Goal: Task Accomplishment & Management: Manage account settings

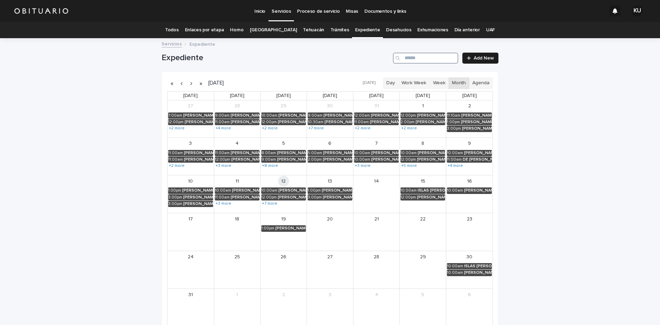
click at [408, 57] on input "Search" at bounding box center [425, 58] width 65 height 11
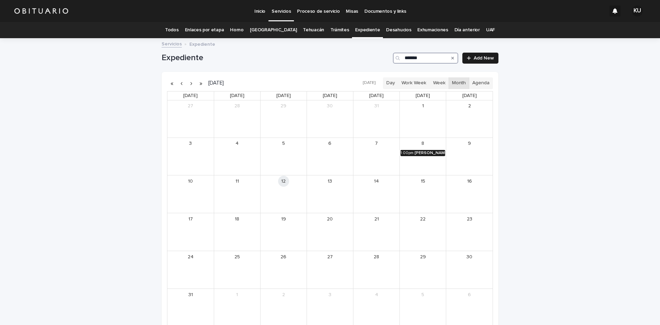
click at [419, 152] on div "[PERSON_NAME] [PERSON_NAME]" at bounding box center [430, 153] width 31 height 5
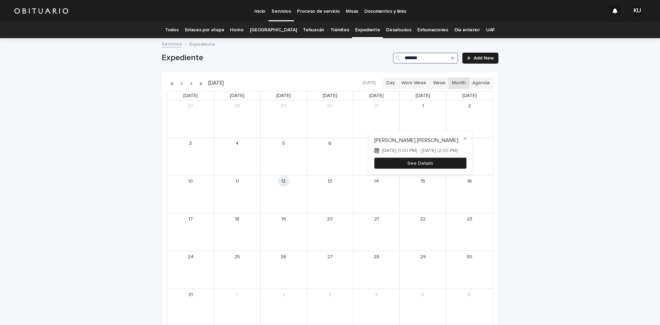
type input "*******"
click at [419, 162] on button "See Details" at bounding box center [421, 163] width 92 height 11
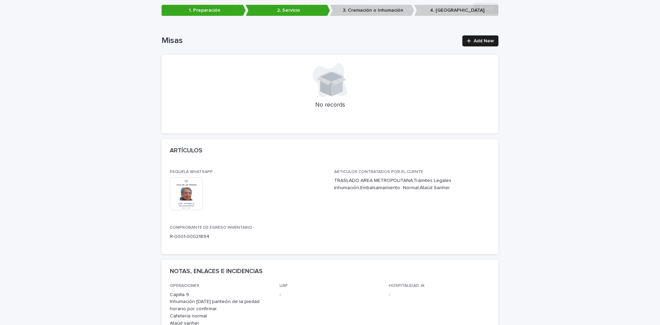
scroll to position [1462, 0]
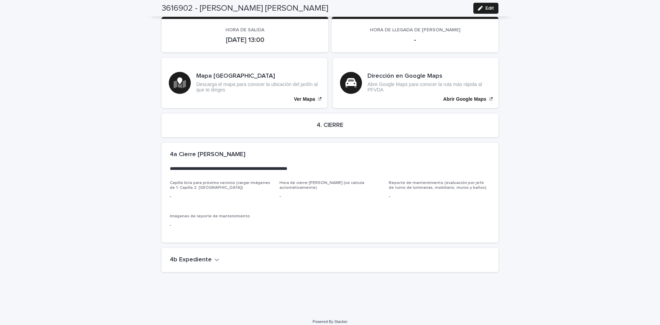
click at [215, 257] on icon "button" at bounding box center [217, 260] width 5 height 6
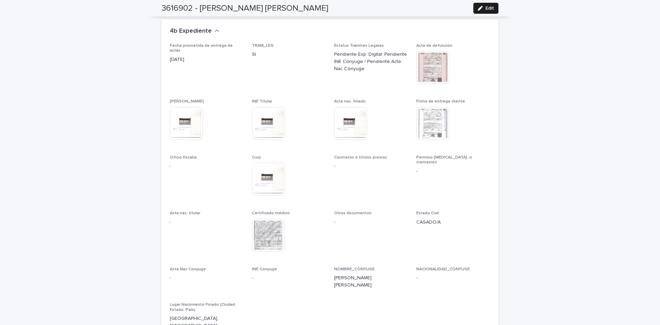
scroll to position [1704, 0]
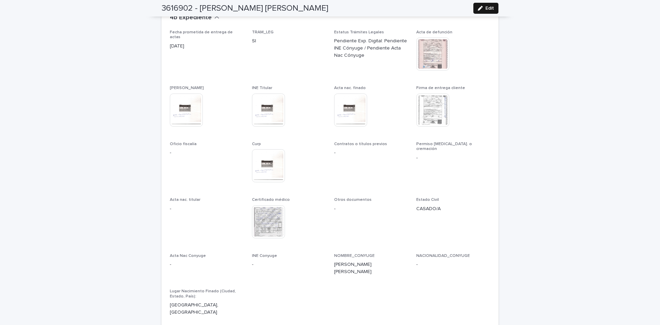
click at [479, 4] on button "Edit" at bounding box center [486, 8] width 25 height 11
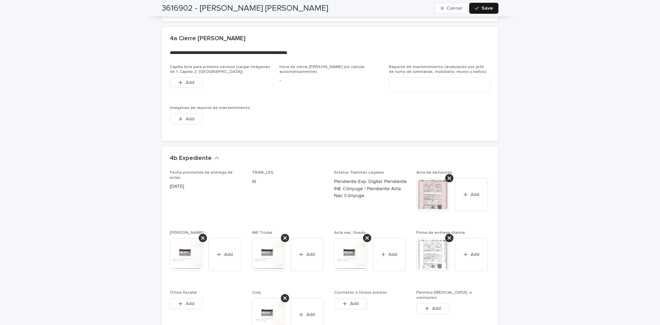
click at [485, 6] on span "Save" at bounding box center [487, 8] width 11 height 5
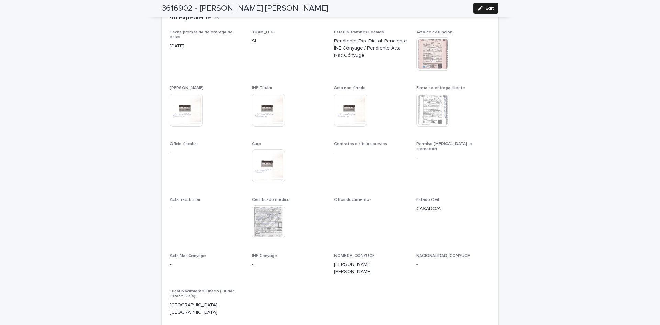
scroll to position [0, 0]
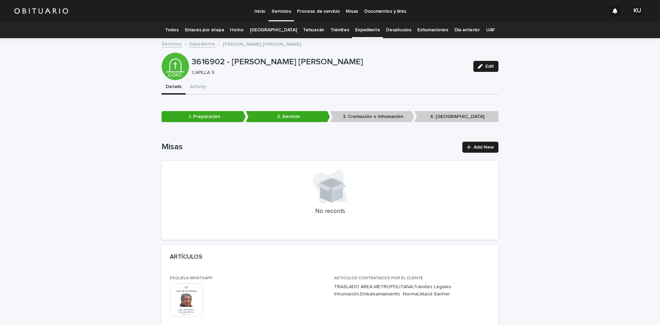
click at [365, 29] on link "Expediente" at bounding box center [367, 30] width 25 height 16
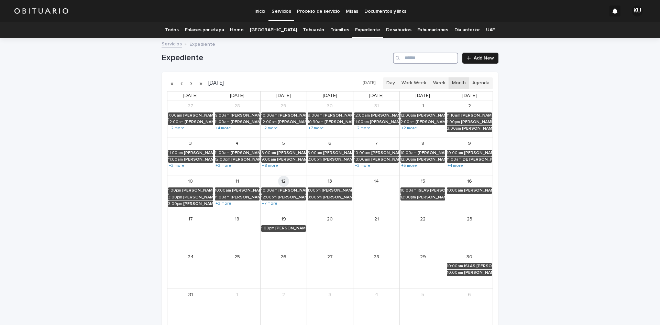
click at [426, 55] on input "Search" at bounding box center [425, 58] width 65 height 11
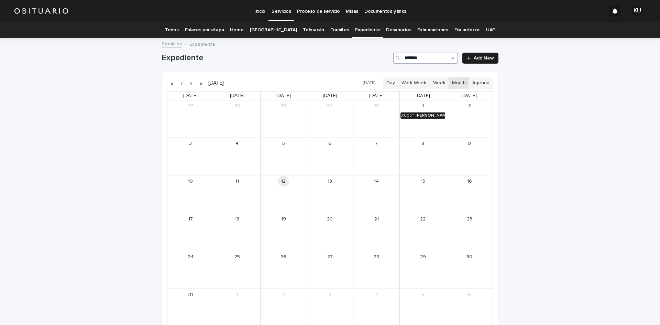
click at [413, 113] on link "3:00pm [PERSON_NAME]" at bounding box center [423, 115] width 45 height 6
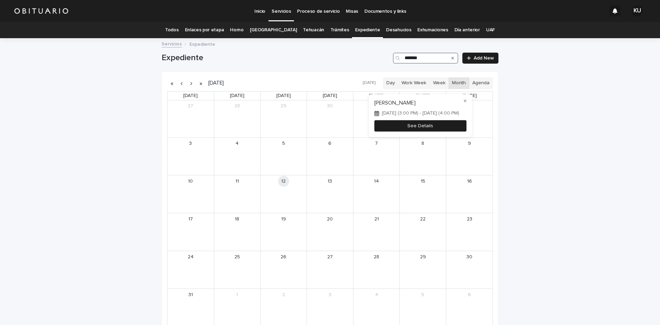
type input "*******"
click at [413, 128] on button "See Details" at bounding box center [421, 125] width 92 height 11
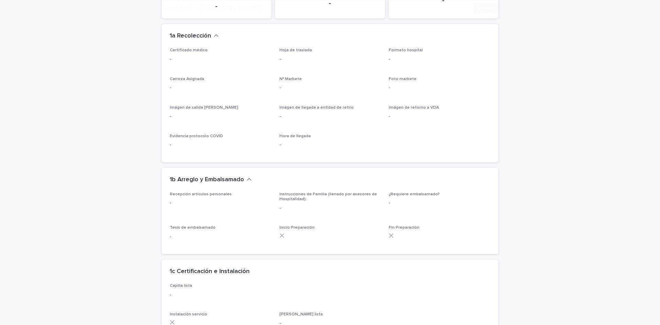
scroll to position [1151, 0]
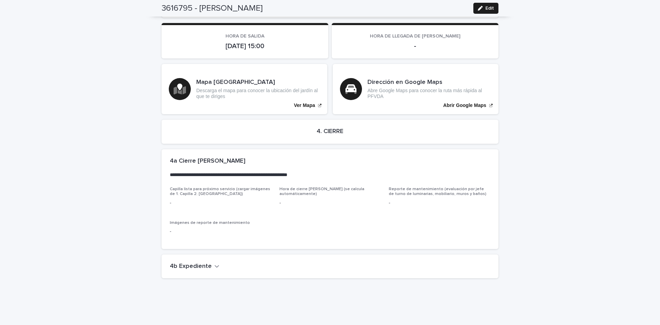
click at [207, 263] on button "4b Expediente" at bounding box center [195, 267] width 50 height 8
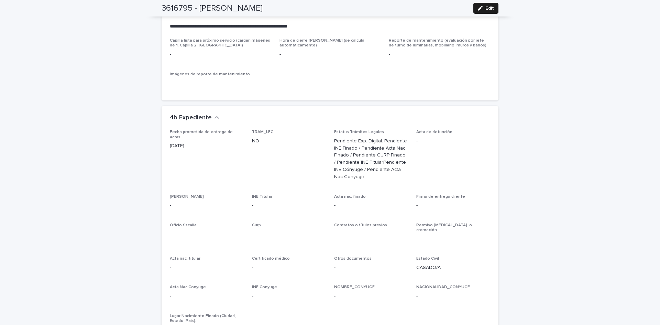
scroll to position [1304, 0]
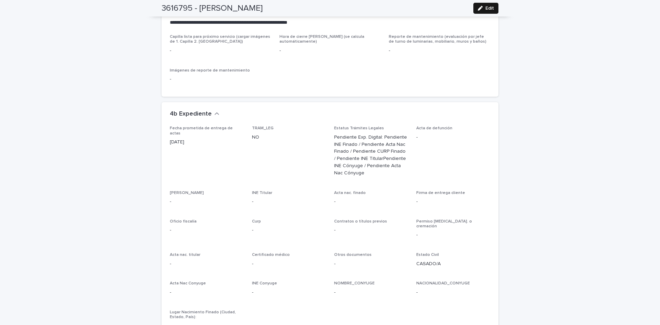
click at [481, 10] on div "button" at bounding box center [482, 8] width 8 height 5
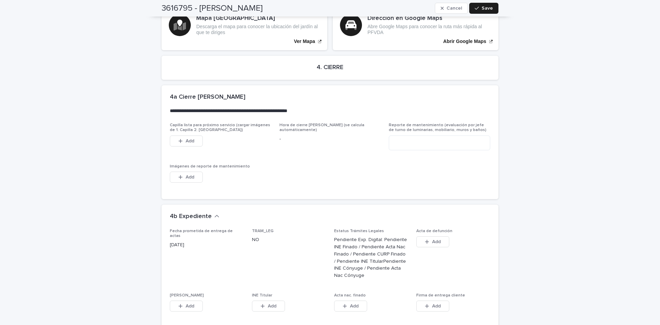
drag, startPoint x: 398, startPoint y: 163, endPoint x: 305, endPoint y: 160, distance: 92.6
click at [398, 163] on div "Capilla lista para próximo servicio (cargar imágenes de 1. Capilla 2. Baños) Th…" at bounding box center [330, 157] width 321 height 68
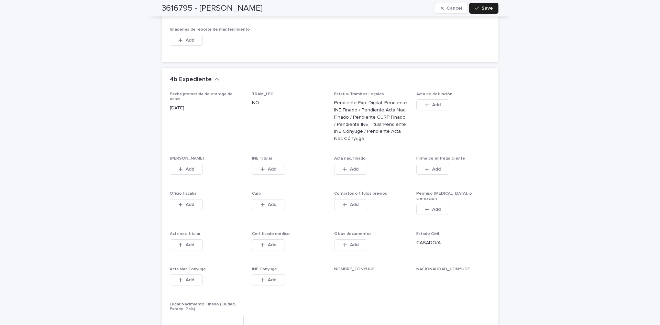
scroll to position [1506, 0]
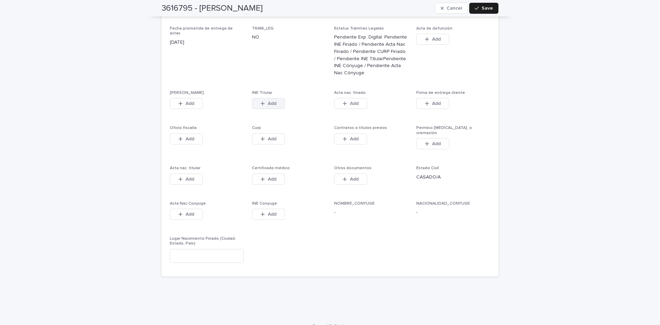
click at [269, 101] on span "Add" at bounding box center [272, 103] width 9 height 5
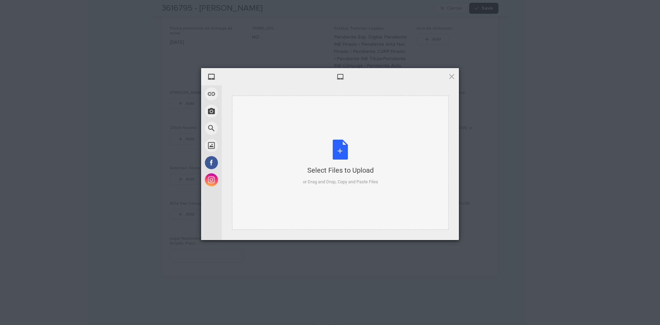
click at [341, 151] on div "Select Files to Upload or Drag and Drop, Copy and Paste Files" at bounding box center [340, 163] width 75 height 46
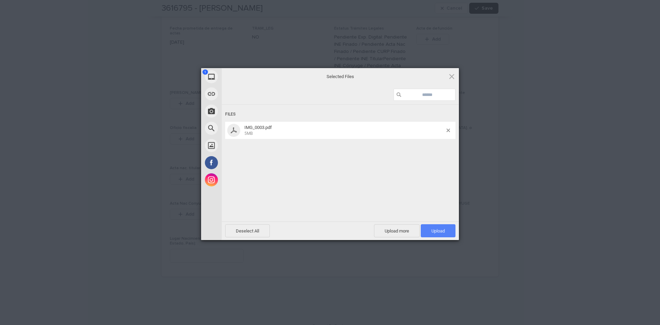
click at [434, 229] on span "Upload 1" at bounding box center [438, 230] width 13 height 5
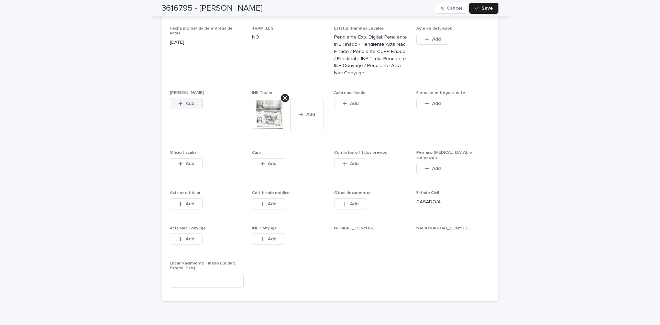
click at [182, 98] on button "Add" at bounding box center [186, 103] width 33 height 11
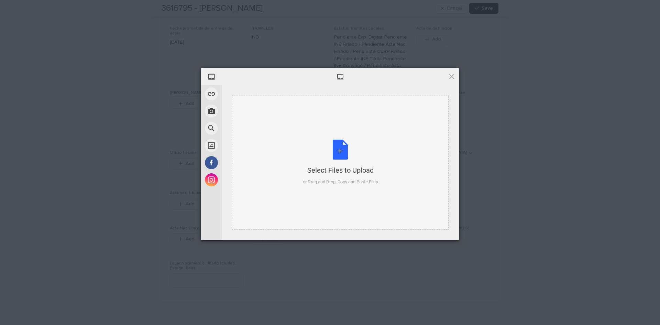
click at [343, 147] on div "Select Files to Upload or Drag and Drop, Copy and Paste Files" at bounding box center [340, 163] width 75 height 46
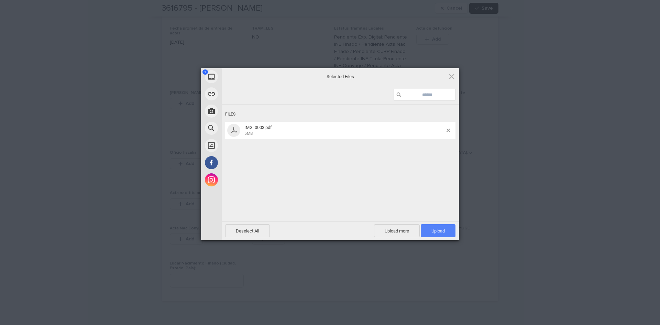
click at [425, 226] on span "Upload 1" at bounding box center [438, 230] width 35 height 13
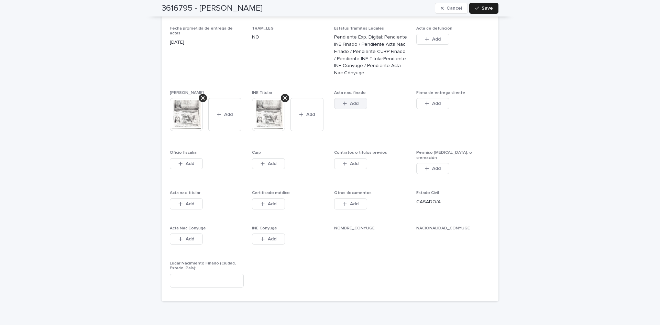
click at [336, 99] on button "Add" at bounding box center [350, 103] width 33 height 11
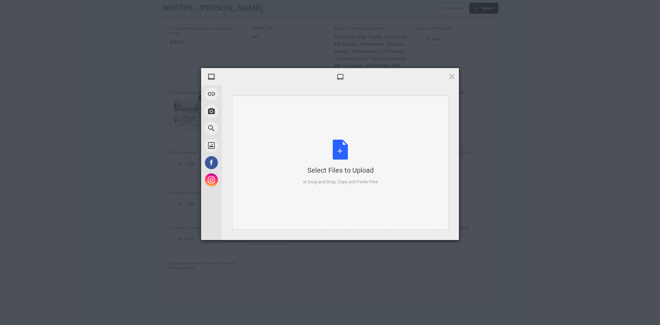
click at [344, 151] on div "Select Files to Upload or Drag and Drop, Copy and Paste Files" at bounding box center [340, 163] width 75 height 46
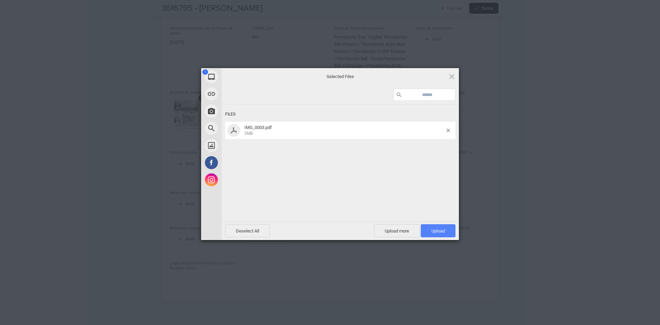
click at [442, 226] on span "Upload 1" at bounding box center [438, 230] width 35 height 13
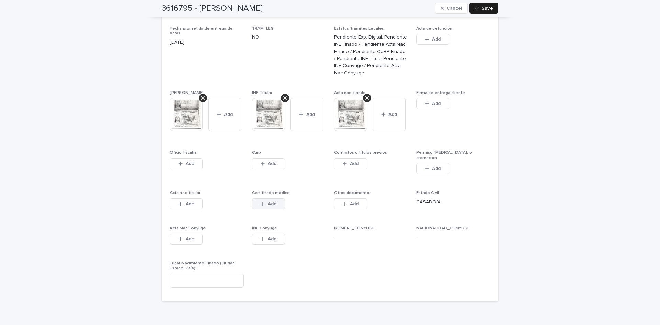
click at [271, 198] on button "Add" at bounding box center [268, 203] width 33 height 11
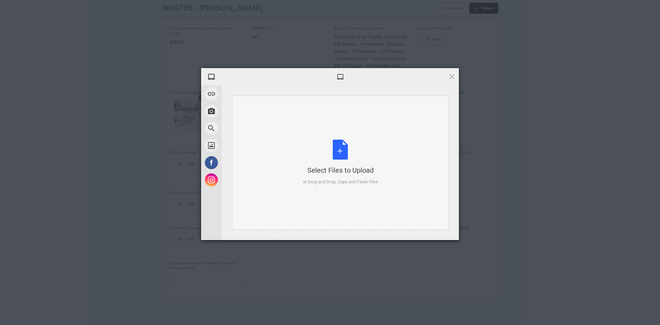
click at [336, 148] on div "Select Files to Upload or Drag and Drop, Copy and Paste Files" at bounding box center [340, 163] width 75 height 46
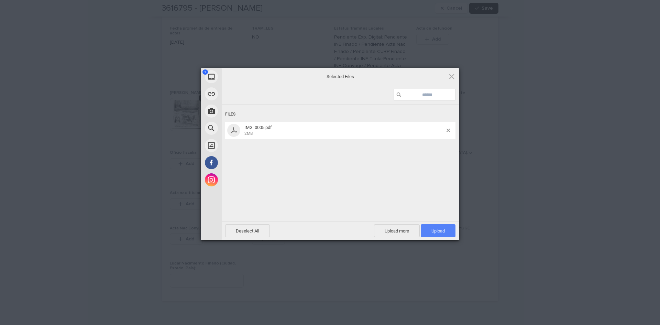
click at [424, 225] on span "Upload 1" at bounding box center [438, 230] width 35 height 13
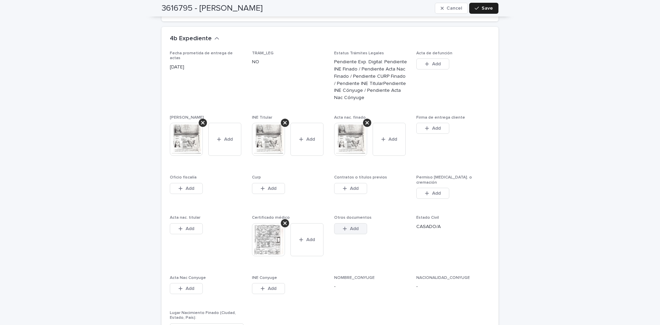
click at [351, 223] on button "Add" at bounding box center [350, 228] width 33 height 11
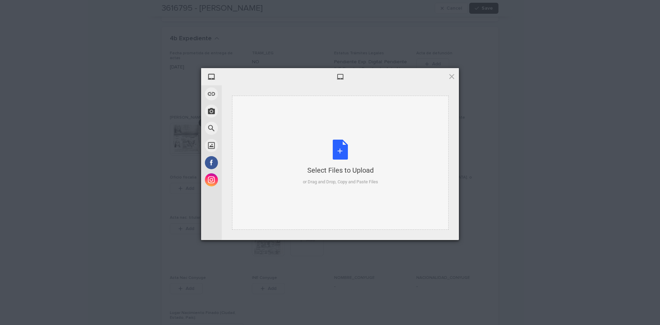
click at [334, 141] on div "Select Files to Upload or Drag and Drop, Copy and Paste Files" at bounding box center [340, 163] width 75 height 46
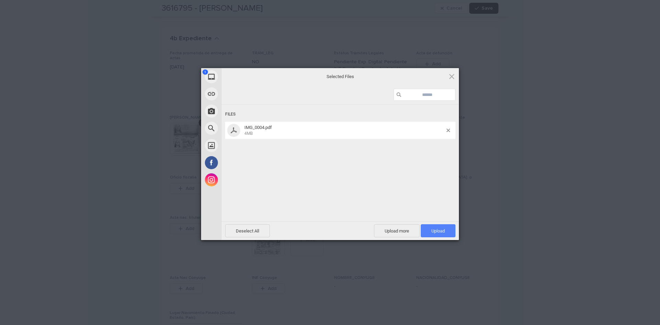
click at [433, 228] on span "Upload 1" at bounding box center [438, 230] width 13 height 5
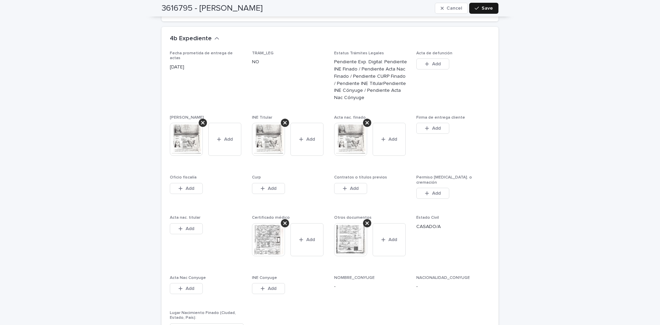
click at [483, 7] on span "Save" at bounding box center [487, 8] width 11 height 5
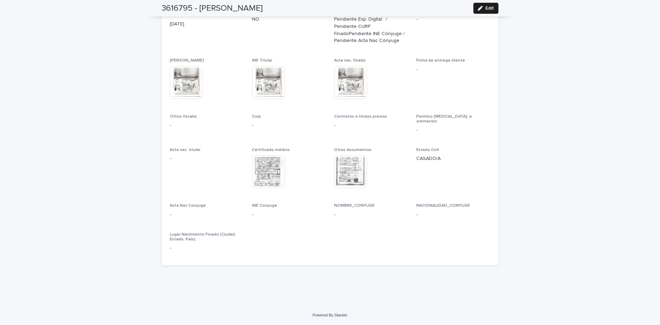
scroll to position [0, 0]
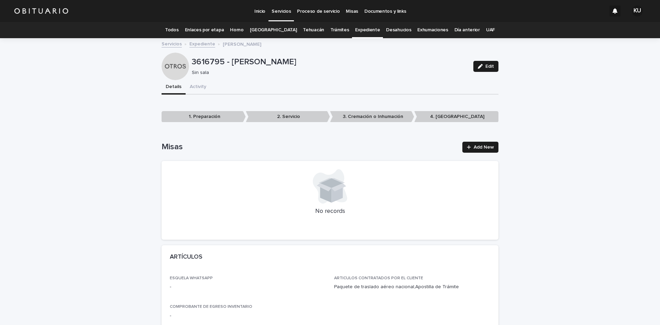
click at [178, 29] on link "Todos" at bounding box center [171, 30] width 13 height 16
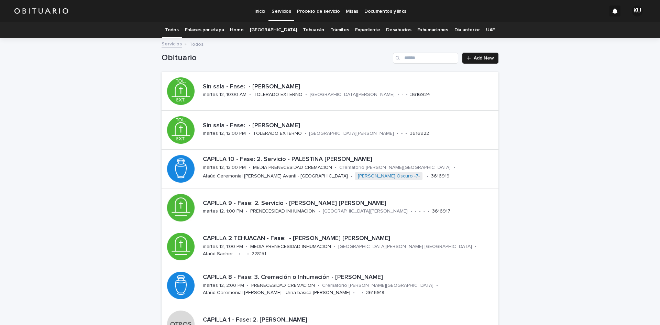
click at [362, 30] on link "Expediente" at bounding box center [367, 30] width 25 height 16
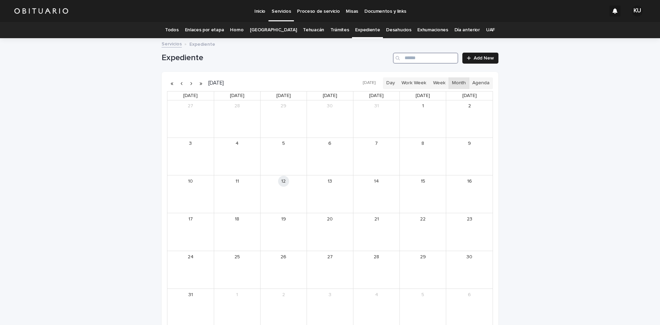
click at [418, 58] on input "Search" at bounding box center [425, 58] width 65 height 11
click at [415, 152] on div "[PERSON_NAME] [PERSON_NAME]" at bounding box center [430, 153] width 31 height 5
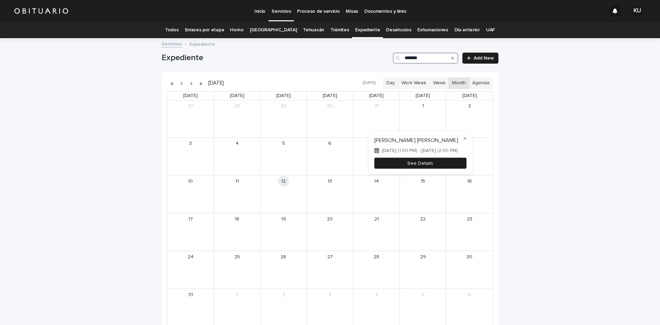
type input "*******"
click at [414, 162] on button "See Details" at bounding box center [421, 163] width 92 height 11
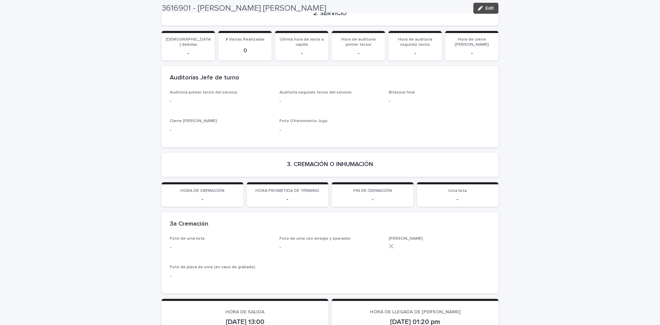
scroll to position [1151, 0]
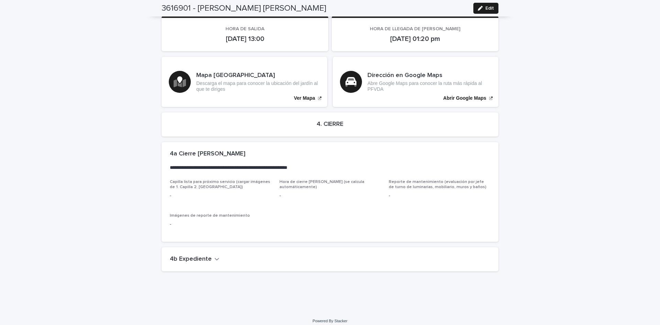
click at [215, 256] on icon "button" at bounding box center [217, 259] width 5 height 6
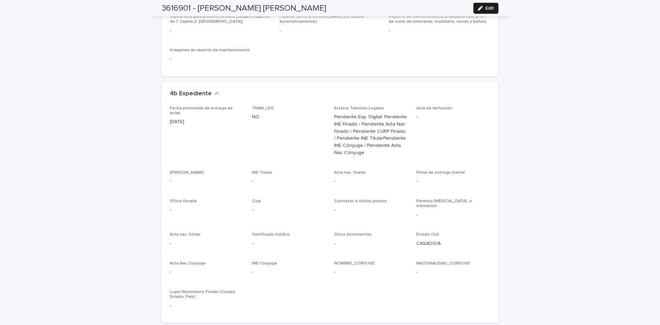
scroll to position [1364, 0]
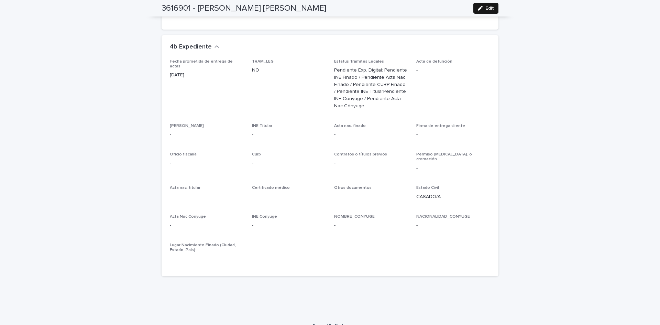
click at [488, 6] on span "Edit" at bounding box center [490, 8] width 9 height 5
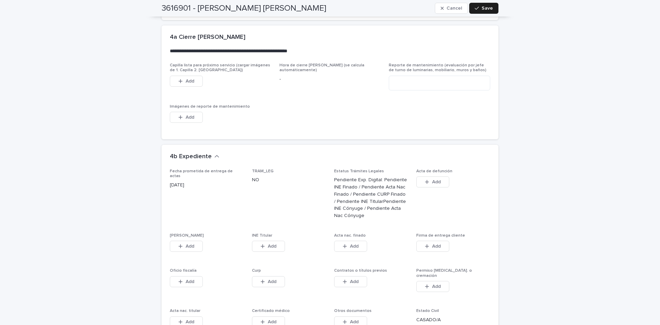
click at [478, 176] on div "This file cannot be opened Download File Add" at bounding box center [453, 183] width 74 height 14
click at [256, 241] on button "Add" at bounding box center [268, 246] width 33 height 11
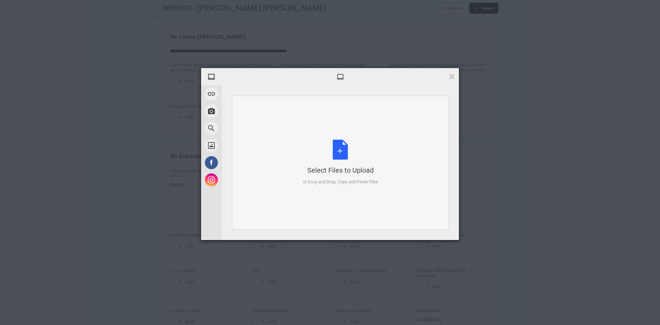
click at [340, 145] on div "Select Files to Upload or Drag and Drop, Copy and Paste Files" at bounding box center [340, 163] width 75 height 46
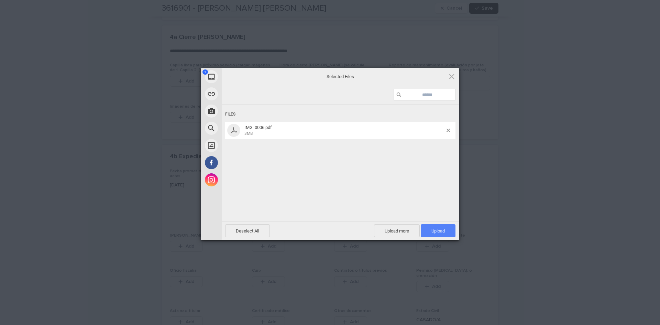
click at [429, 227] on span "Upload 1" at bounding box center [438, 230] width 35 height 13
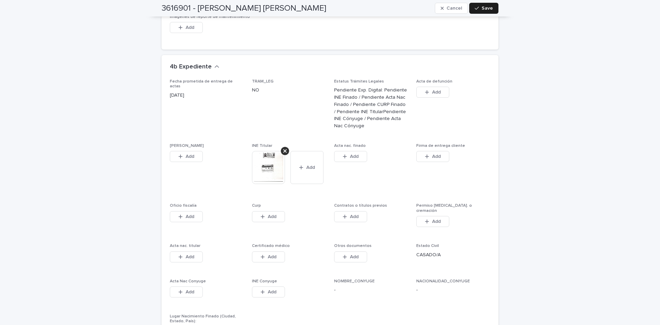
scroll to position [1480, 0]
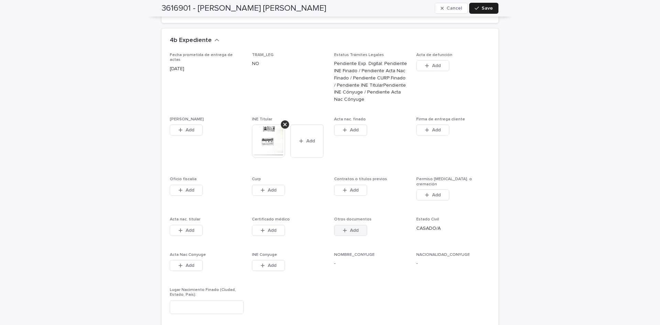
click at [351, 228] on span "Add" at bounding box center [354, 230] width 9 height 5
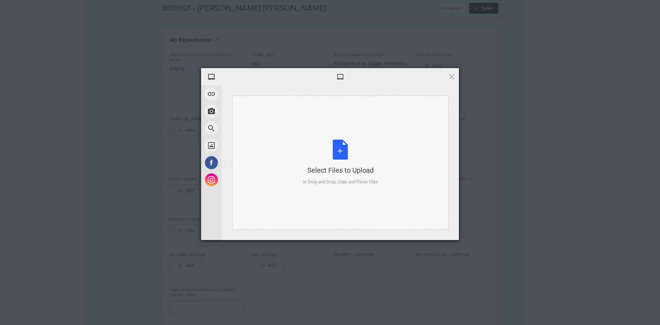
click at [335, 146] on div "Select Files to Upload or Drag and Drop, Copy and Paste Files" at bounding box center [340, 163] width 75 height 46
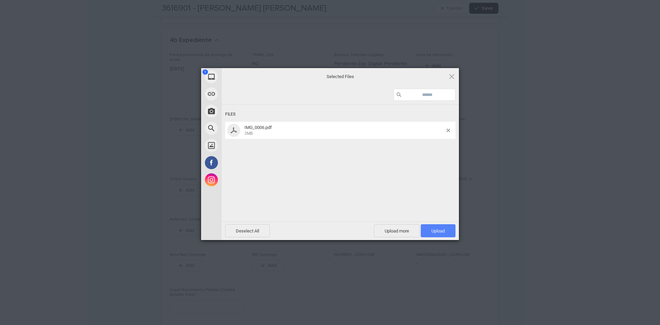
click at [442, 228] on span "Upload 1" at bounding box center [438, 230] width 13 height 5
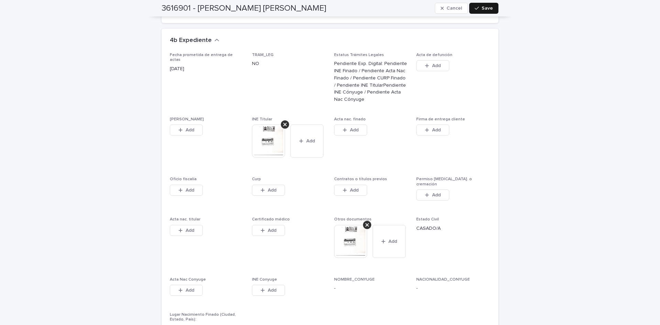
click at [484, 6] on span "Save" at bounding box center [487, 8] width 11 height 5
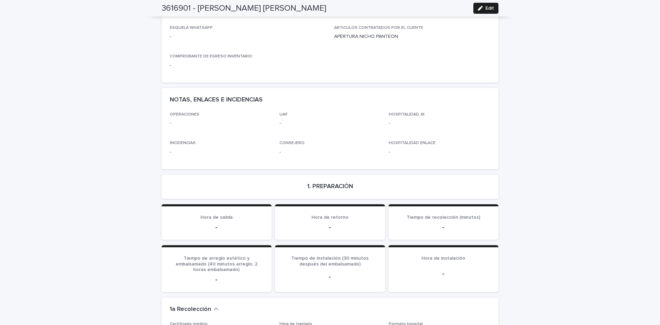
scroll to position [0, 0]
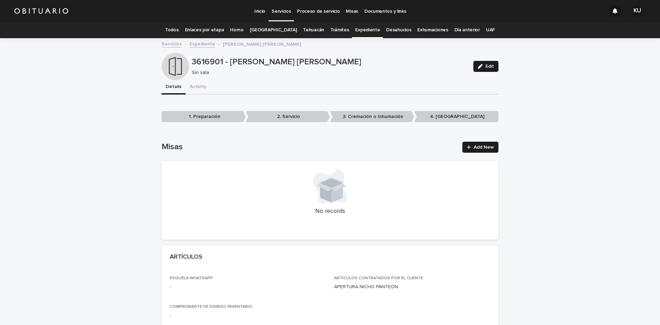
click at [178, 31] on link "Todos" at bounding box center [171, 30] width 13 height 16
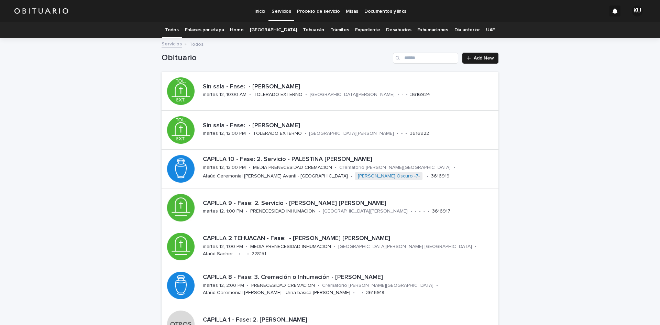
click at [366, 29] on link "Expediente" at bounding box center [367, 30] width 25 height 16
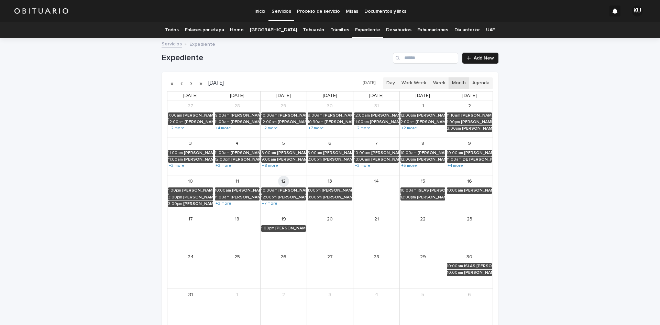
click at [402, 57] on div "Search" at bounding box center [398, 58] width 11 height 11
click at [410, 62] on input "Search" at bounding box center [425, 58] width 65 height 11
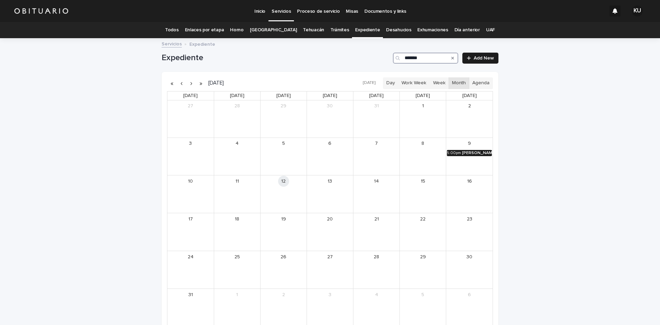
click at [462, 154] on div "[PERSON_NAME]" at bounding box center [477, 153] width 30 height 5
type input "*******"
click at [465, 162] on button "See Details" at bounding box center [467, 163] width 92 height 11
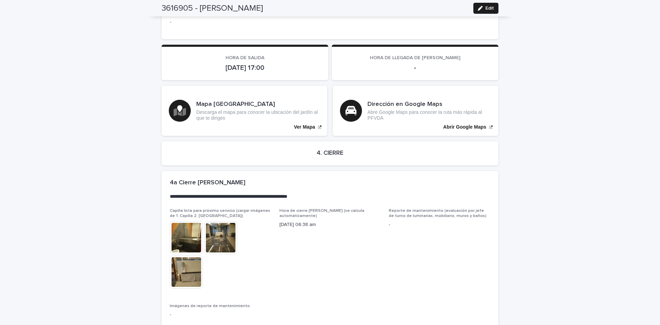
scroll to position [1571, 0]
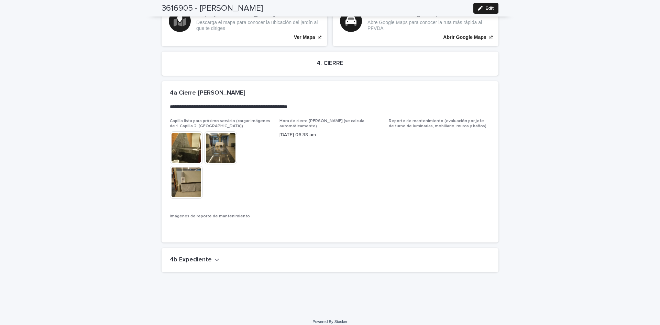
click at [215, 257] on icon "button" at bounding box center [217, 260] width 5 height 6
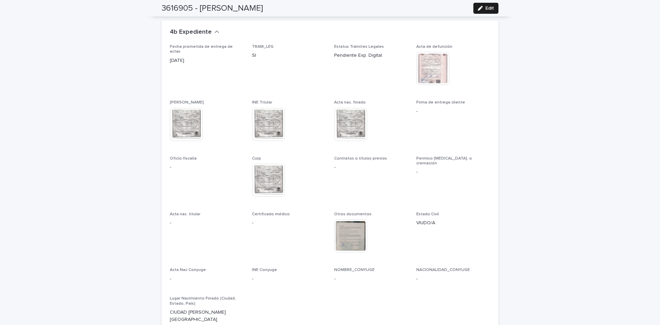
scroll to position [1823, 0]
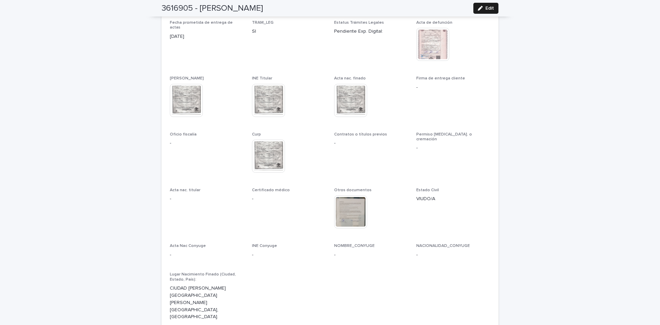
click at [479, 177] on div "Fecha prometida de entrega de actas [DATE] TRAM_LEG SI Estatus Trámites Legales…" at bounding box center [330, 173] width 321 height 306
click at [491, 4] on button "Edit" at bounding box center [486, 8] width 25 height 11
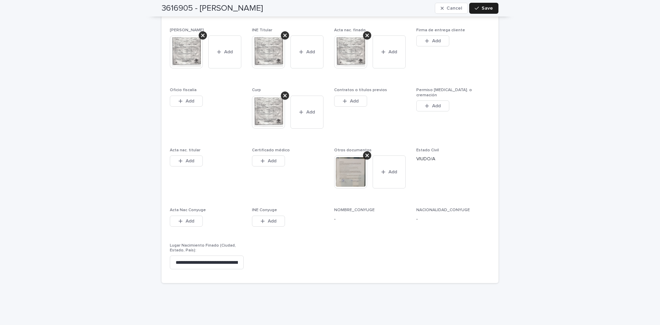
scroll to position [2096, 0]
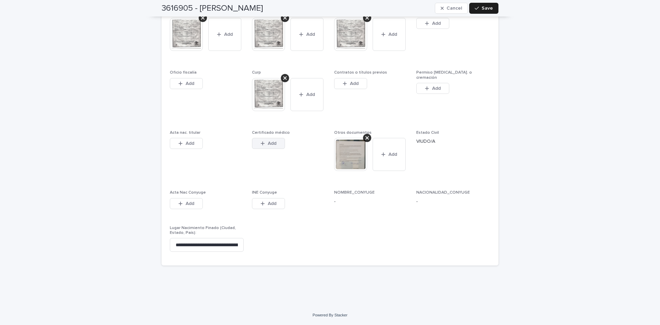
click at [270, 142] on span "Add" at bounding box center [272, 143] width 9 height 5
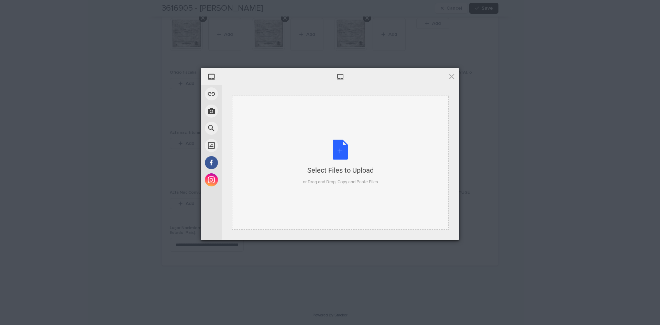
click at [336, 146] on div "Select Files to Upload or Drag and Drop, Copy and Paste Files" at bounding box center [340, 163] width 75 height 46
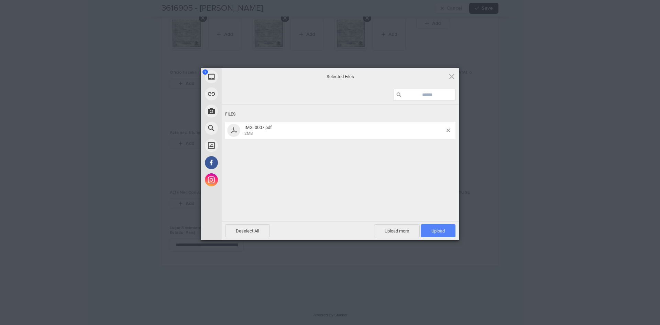
click at [435, 229] on span "Upload 1" at bounding box center [438, 230] width 13 height 5
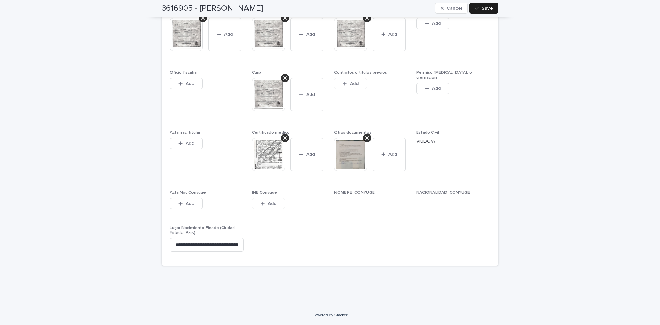
click at [257, 94] on img at bounding box center [268, 94] width 33 height 33
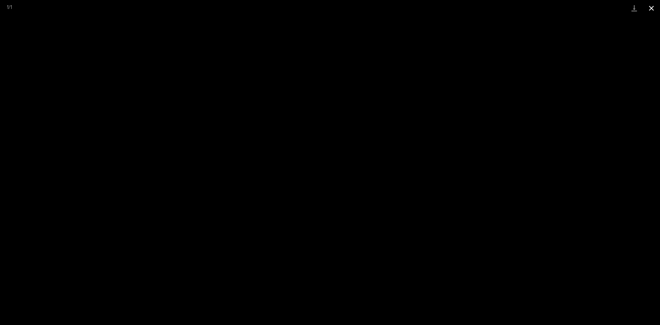
click at [651, 6] on button "Close gallery" at bounding box center [651, 8] width 17 height 16
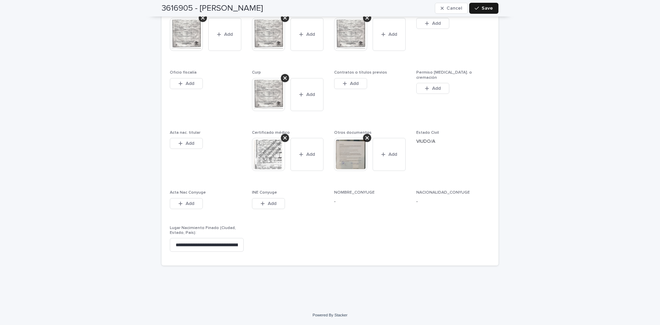
click at [478, 7] on div "button" at bounding box center [478, 8] width 7 height 5
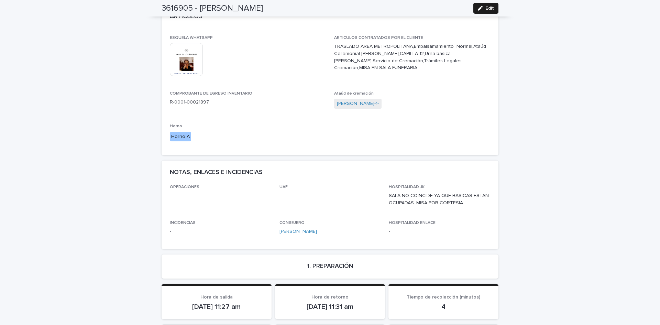
scroll to position [0, 0]
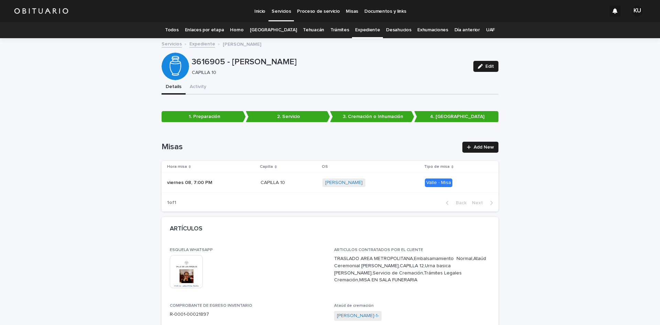
click at [178, 29] on link "Todos" at bounding box center [171, 30] width 13 height 16
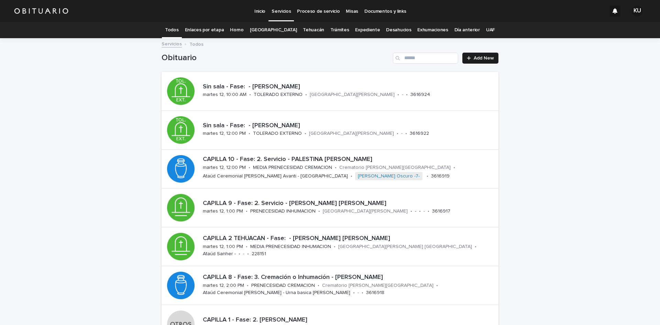
click at [265, 30] on link "[GEOGRAPHIC_DATA]" at bounding box center [273, 30] width 47 height 16
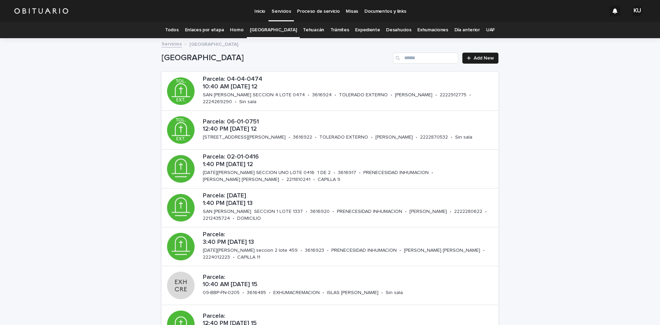
click at [330, 27] on link "Trámites" at bounding box center [339, 30] width 19 height 16
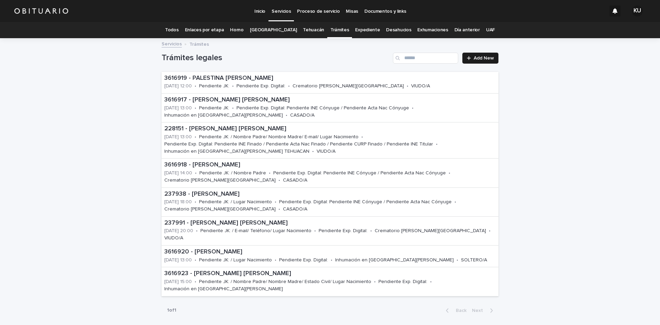
click at [178, 29] on link "Todos" at bounding box center [171, 30] width 13 height 16
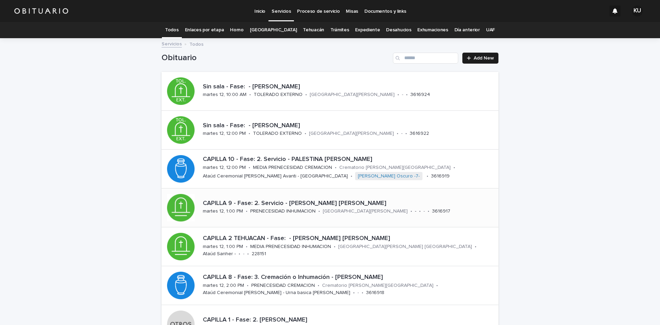
click at [326, 206] on p "CAPILLA 9 - Fase: 2. Servicio - [PERSON_NAME] [PERSON_NAME]" at bounding box center [349, 204] width 293 height 8
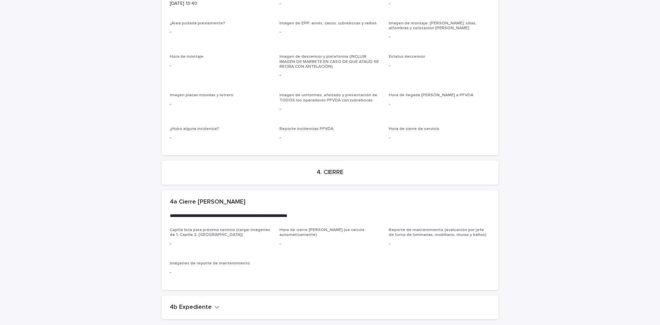
scroll to position [1683, 0]
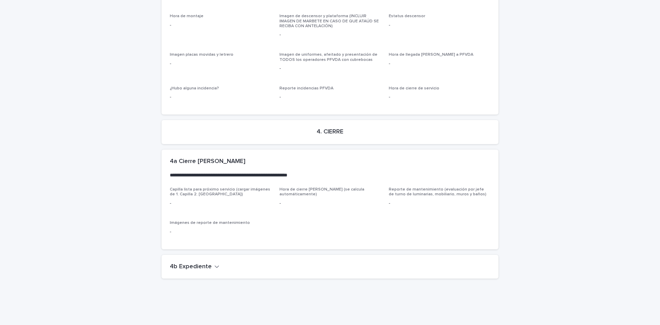
click at [215, 263] on icon "button" at bounding box center [217, 266] width 5 height 6
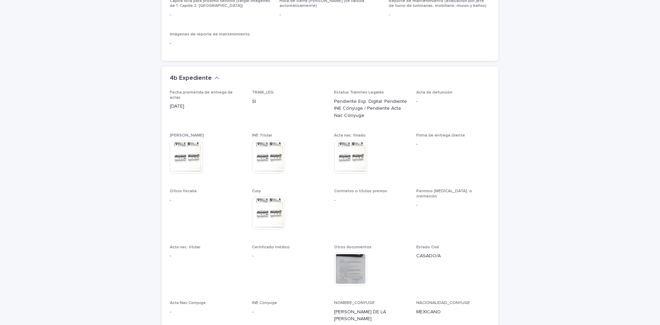
scroll to position [1887, 0]
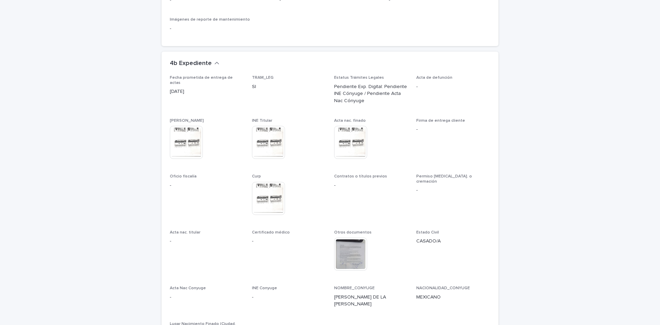
click at [397, 192] on span "Contratos o títulos previos -" at bounding box center [371, 197] width 74 height 47
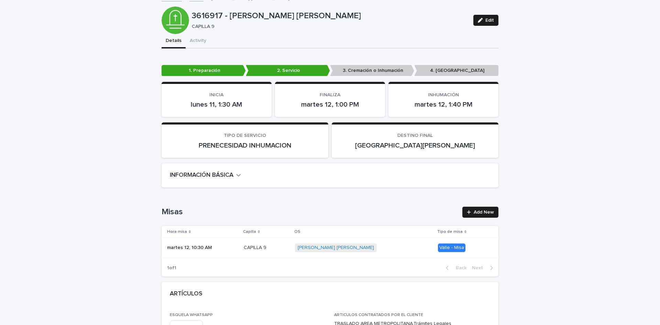
scroll to position [0, 0]
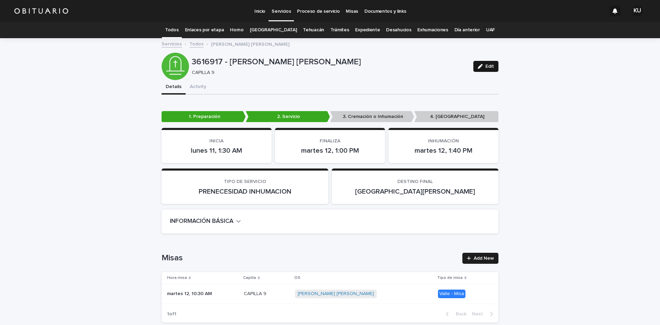
click at [482, 65] on div "button" at bounding box center [482, 66] width 8 height 5
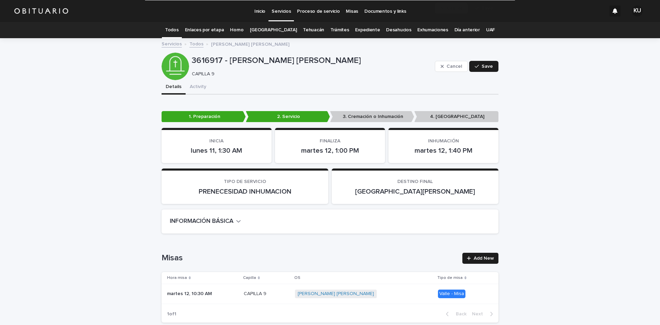
scroll to position [2167, 0]
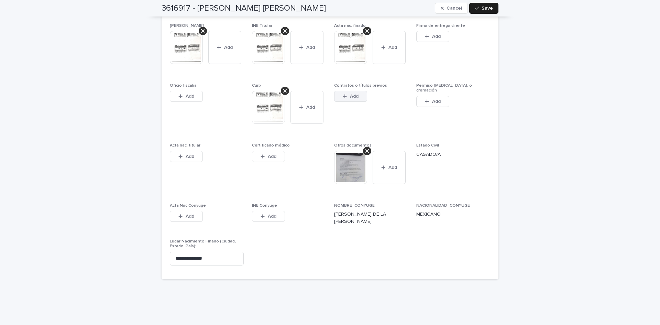
click at [343, 94] on icon "button" at bounding box center [345, 96] width 4 height 5
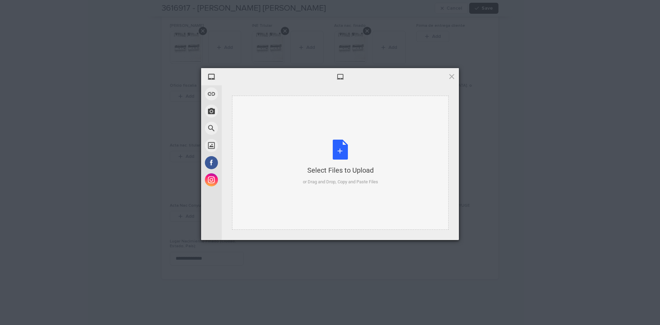
click at [346, 147] on div "Select Files to Upload or Drag and Drop, Copy and Paste Files" at bounding box center [340, 163] width 75 height 46
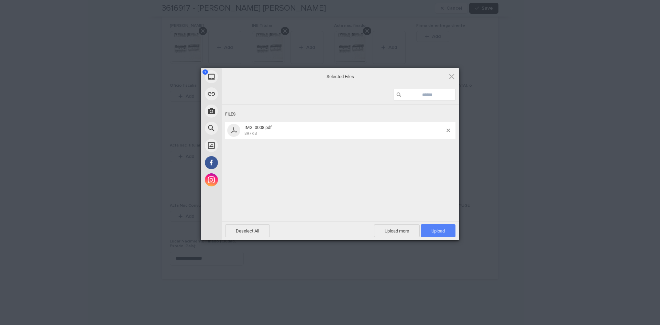
click at [443, 228] on span "Upload 1" at bounding box center [438, 230] width 13 height 5
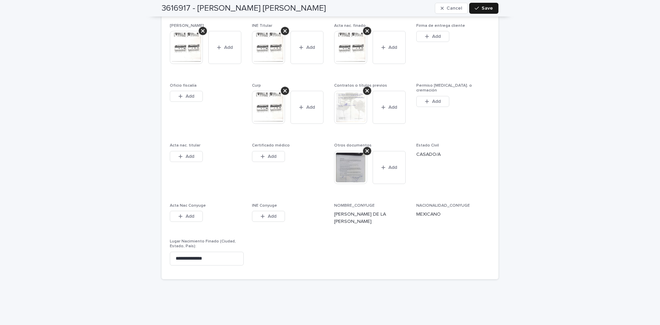
click at [489, 10] on span "Save" at bounding box center [487, 8] width 11 height 5
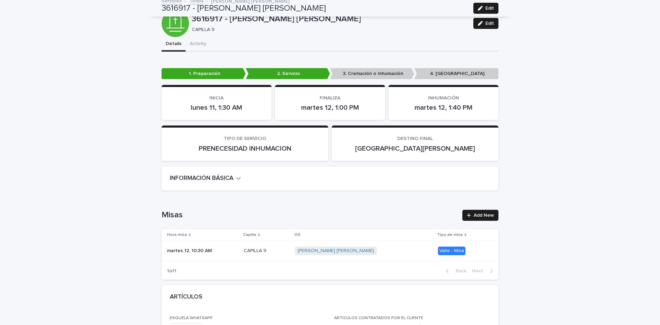
scroll to position [0, 0]
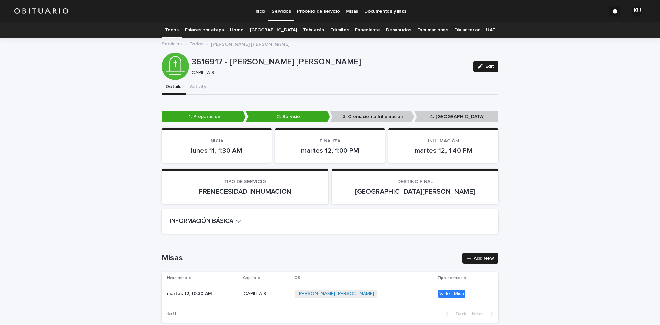
click at [178, 29] on link "Todos" at bounding box center [171, 30] width 13 height 16
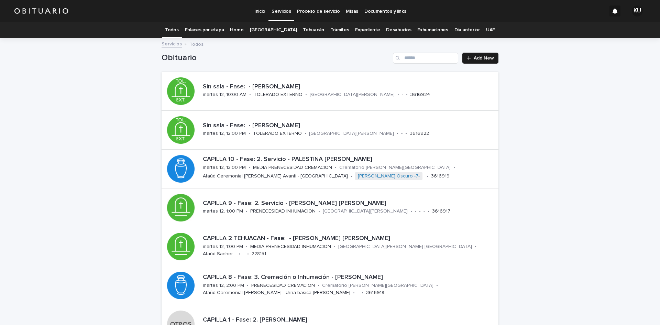
click at [273, 27] on link "[GEOGRAPHIC_DATA]" at bounding box center [273, 30] width 47 height 16
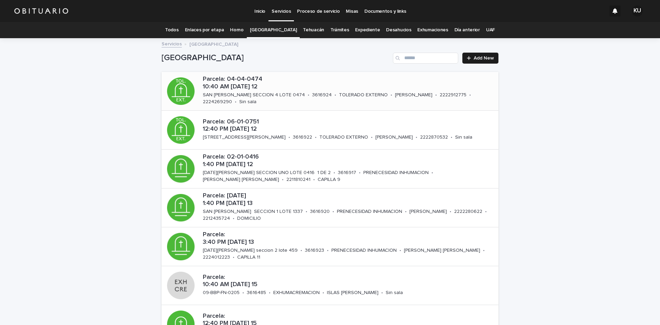
click at [302, 95] on div "Parcela: 04-04-0474 10:40 AM [DATE] 12 SAN [PERSON_NAME] SECCION 4 LOTE 0474 • …" at bounding box center [349, 91] width 299 height 36
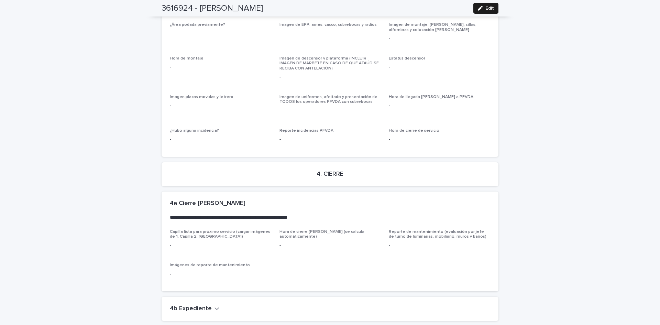
scroll to position [1510, 0]
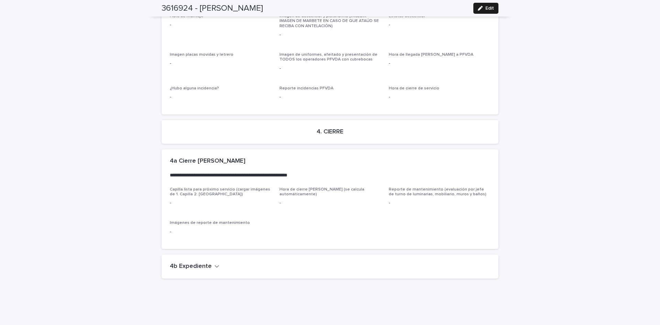
click at [215, 263] on icon "button" at bounding box center [217, 266] width 5 height 6
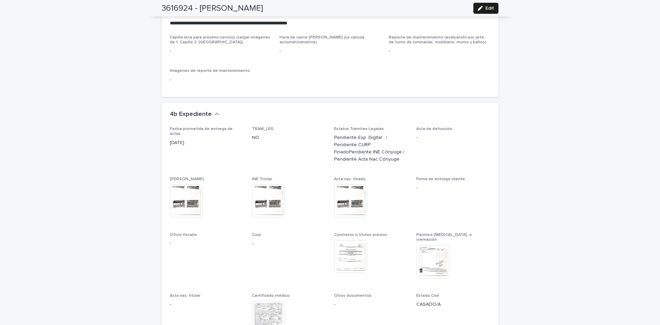
scroll to position [1697, 0]
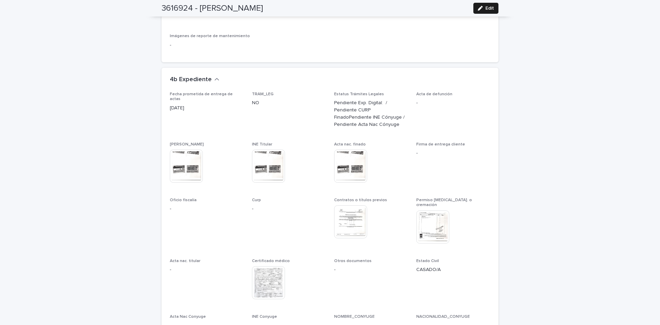
click at [347, 205] on img at bounding box center [350, 221] width 33 height 33
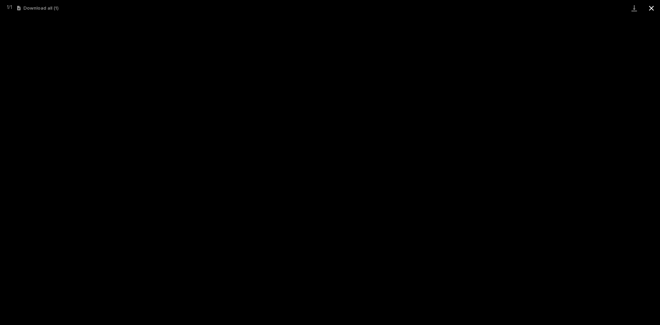
click at [651, 6] on button "Close gallery" at bounding box center [651, 8] width 17 height 16
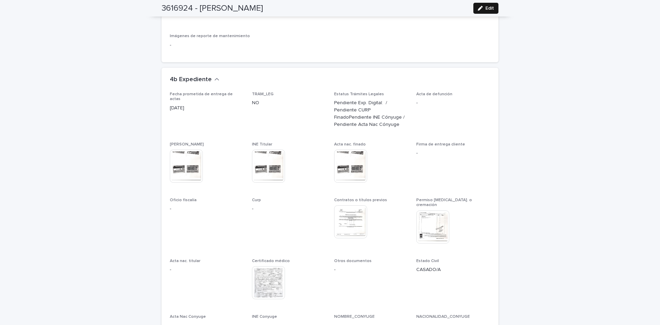
click at [479, 9] on icon "button" at bounding box center [480, 8] width 5 height 5
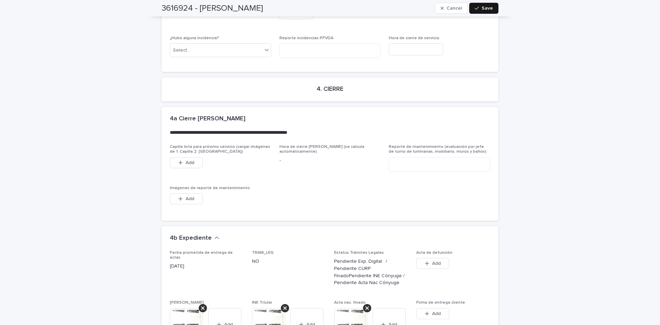
click at [477, 8] on icon "button" at bounding box center [477, 8] width 4 height 5
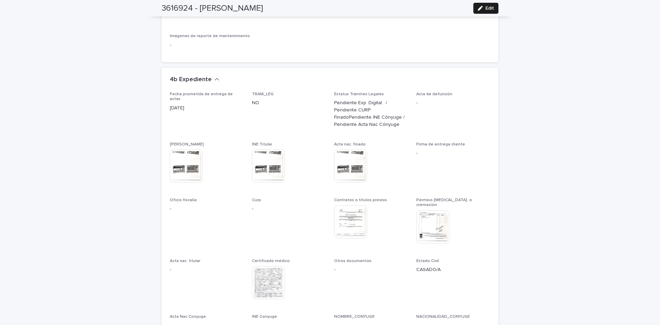
scroll to position [0, 0]
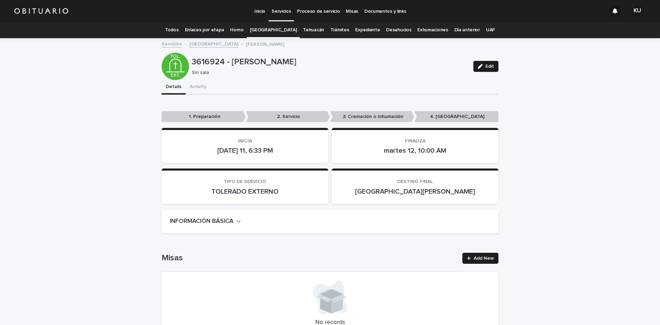
click at [178, 29] on link "Todos" at bounding box center [171, 30] width 13 height 16
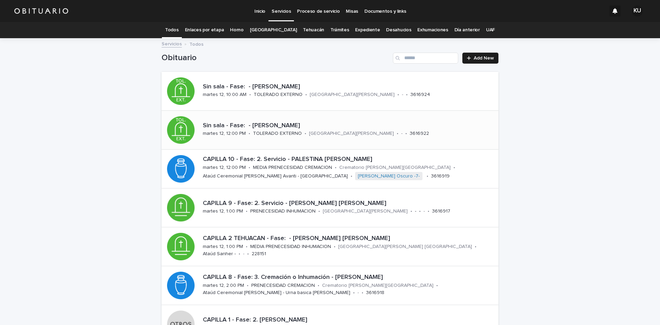
click at [267, 127] on p "Sin sala - Fase: - [PERSON_NAME]" at bounding box center [349, 126] width 293 height 8
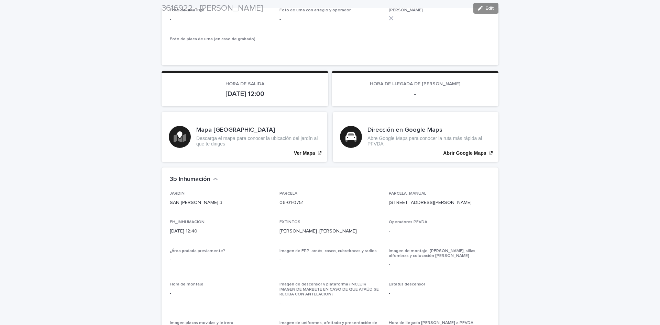
scroll to position [1518, 0]
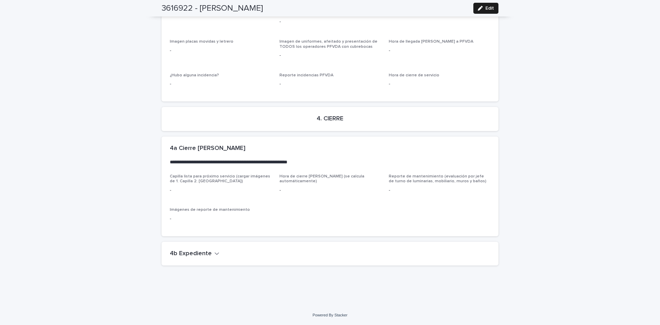
click at [215, 254] on icon "button" at bounding box center [217, 253] width 5 height 6
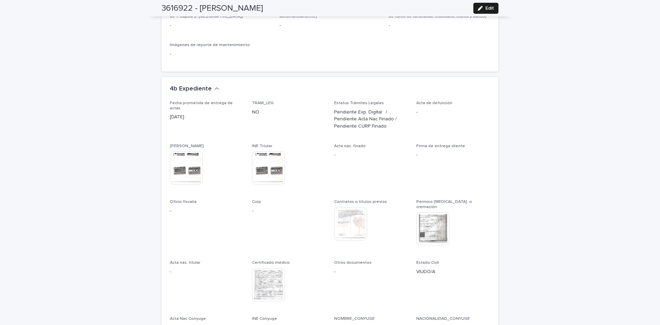
scroll to position [1721, 0]
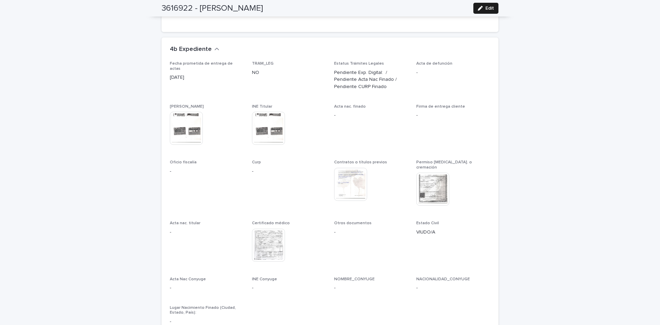
click at [351, 179] on img at bounding box center [350, 184] width 33 height 33
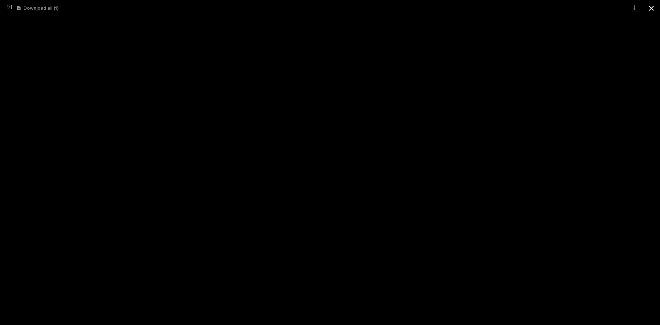
click at [652, 9] on button "Close gallery" at bounding box center [651, 8] width 17 height 16
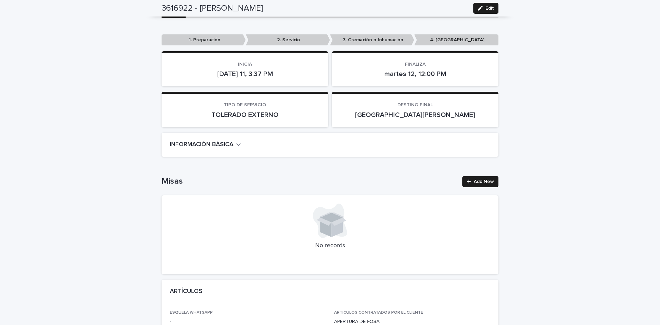
scroll to position [0, 0]
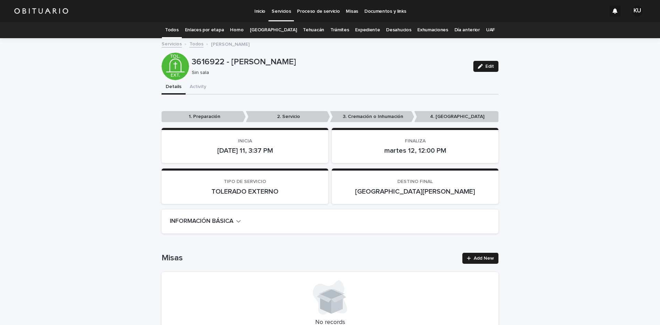
click at [178, 29] on link "Todos" at bounding box center [171, 30] width 13 height 16
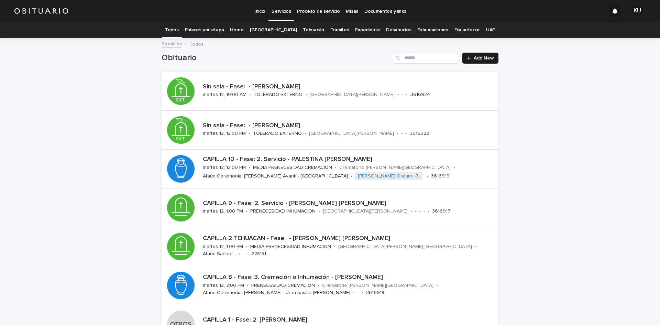
click at [274, 29] on link "[GEOGRAPHIC_DATA]" at bounding box center [273, 30] width 47 height 16
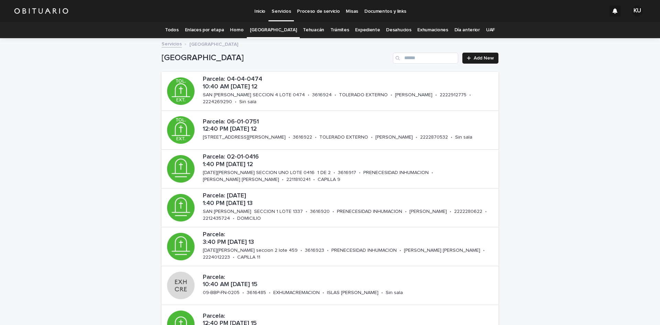
click at [178, 30] on link "Todos" at bounding box center [171, 30] width 13 height 16
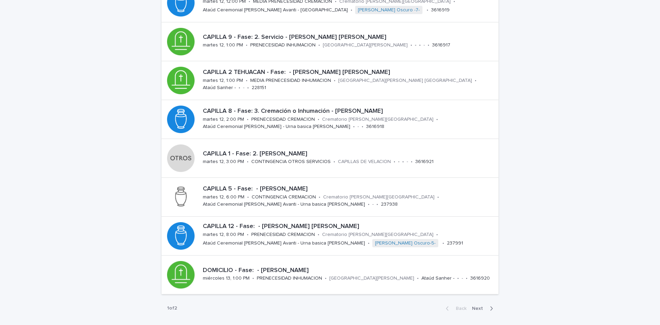
scroll to position [168, 0]
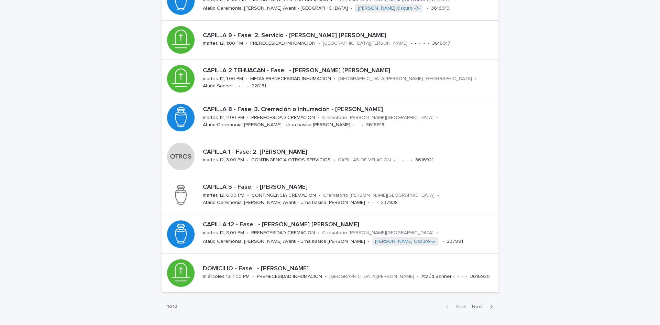
click at [477, 307] on span "Next" at bounding box center [479, 306] width 15 height 5
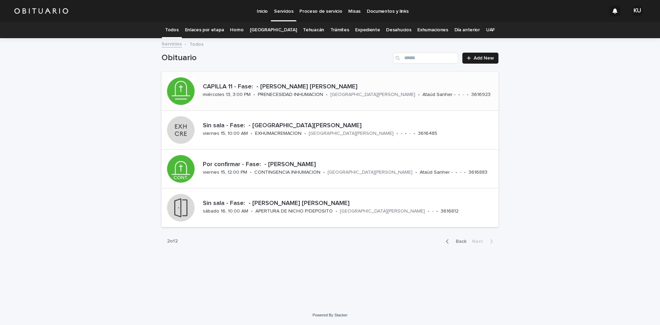
click at [480, 95] on p "3616923" at bounding box center [480, 95] width 19 height 6
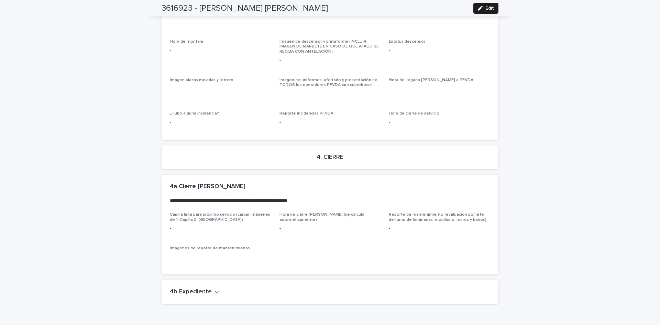
scroll to position [1595, 0]
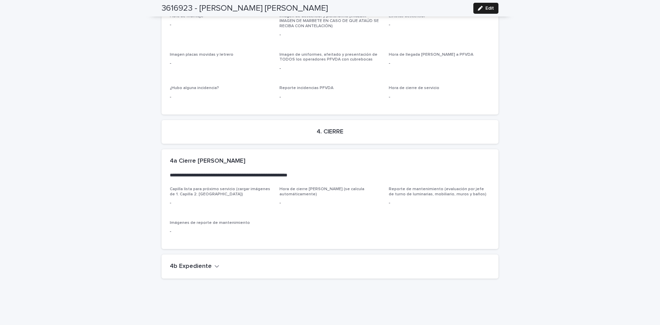
click at [198, 258] on div "4b Expediente" at bounding box center [330, 266] width 337 height 24
click at [200, 263] on h2 "4b Expediente" at bounding box center [191, 267] width 42 height 8
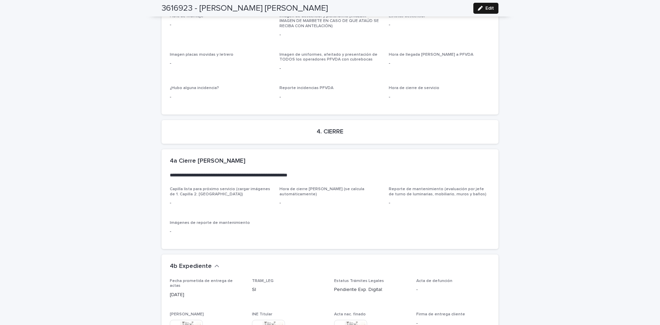
click at [486, 8] on span "Edit" at bounding box center [490, 8] width 9 height 5
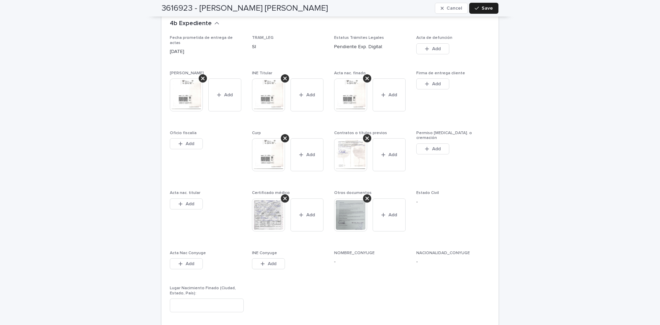
scroll to position [2079, 0]
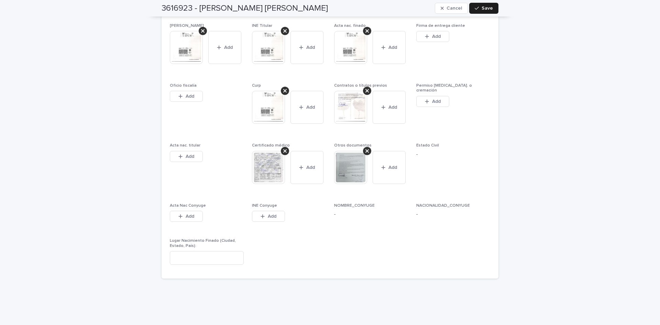
click at [351, 104] on img at bounding box center [350, 107] width 33 height 33
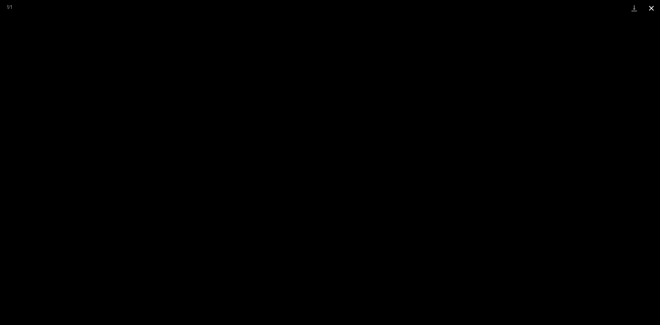
click at [653, 9] on button "Close gallery" at bounding box center [651, 8] width 17 height 16
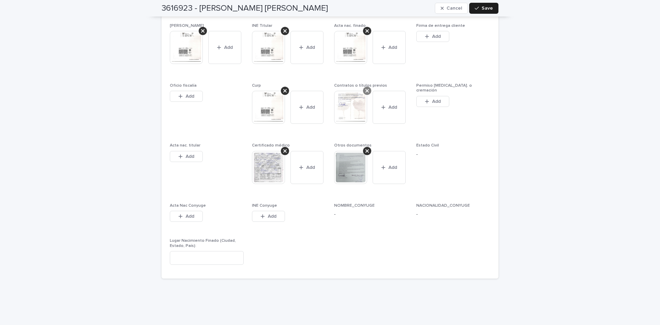
click at [366, 89] on icon at bounding box center [367, 90] width 3 height 3
drag, startPoint x: 353, startPoint y: 83, endPoint x: 360, endPoint y: 95, distance: 14.0
click at [353, 94] on span "Add" at bounding box center [354, 96] width 9 height 5
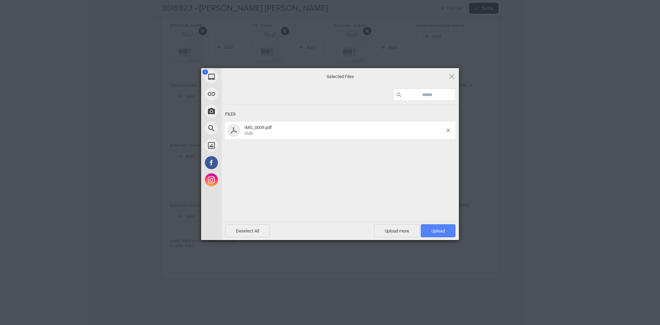
click at [425, 231] on span "Upload 1" at bounding box center [438, 230] width 35 height 13
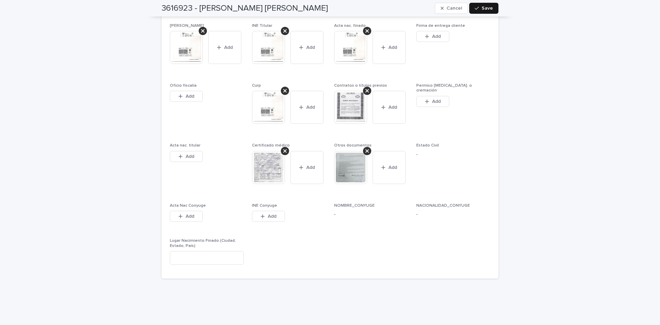
click at [482, 8] on span "Save" at bounding box center [487, 8] width 11 height 5
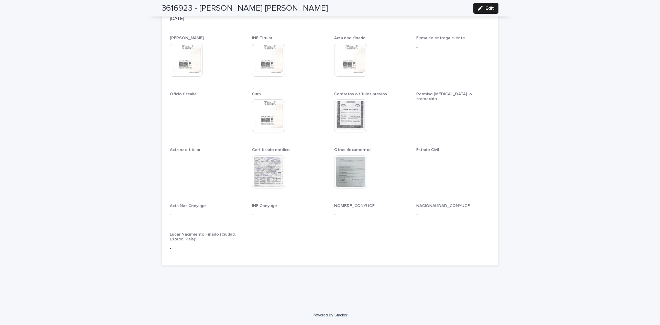
scroll to position [1853, 0]
